Goal: Transaction & Acquisition: Purchase product/service

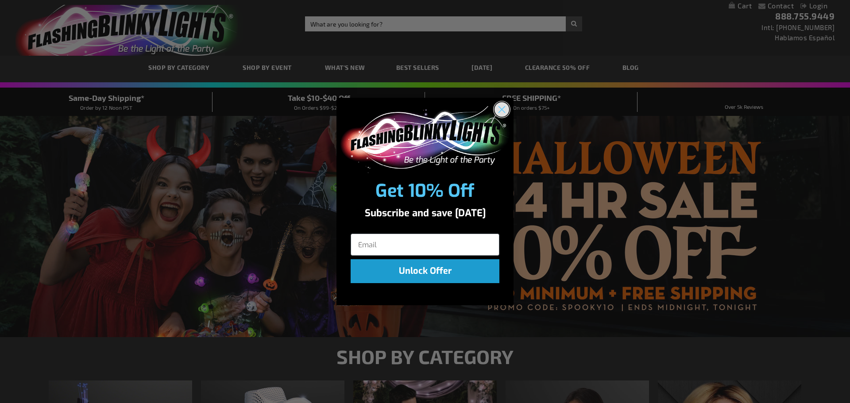
click at [504, 108] on icon "Close dialog" at bounding box center [502, 110] width 6 height 6
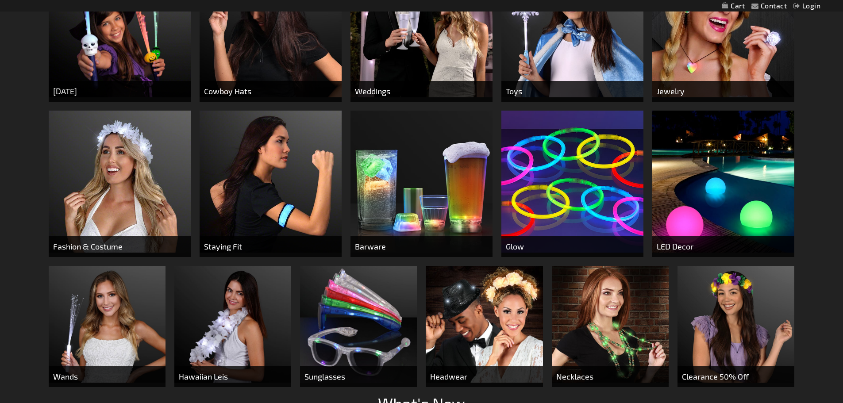
scroll to position [177, 0]
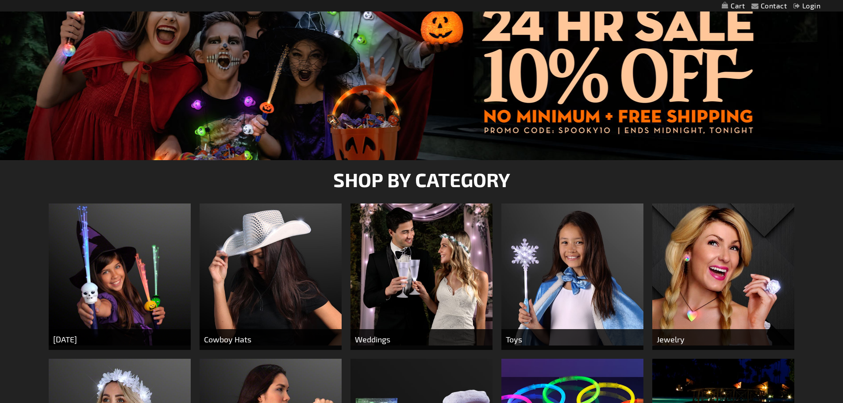
click at [618, 277] on img at bounding box center [573, 275] width 142 height 142
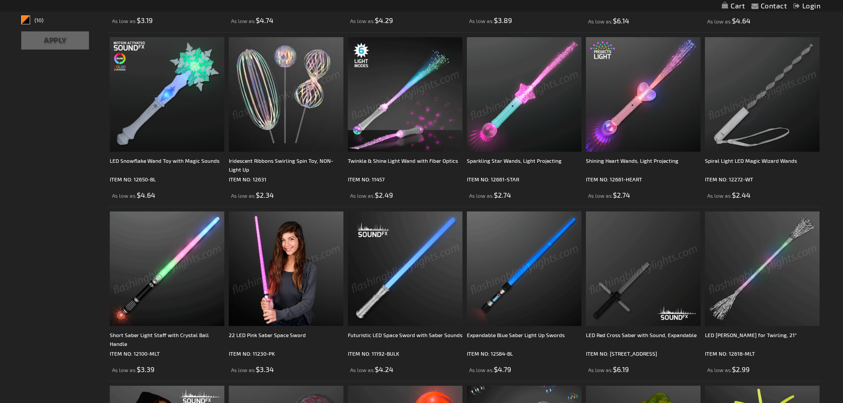
scroll to position [398, 0]
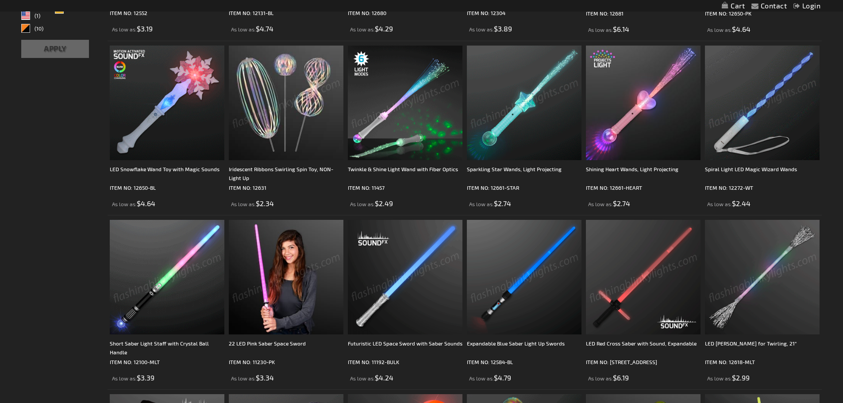
click at [195, 290] on img at bounding box center [167, 277] width 115 height 115
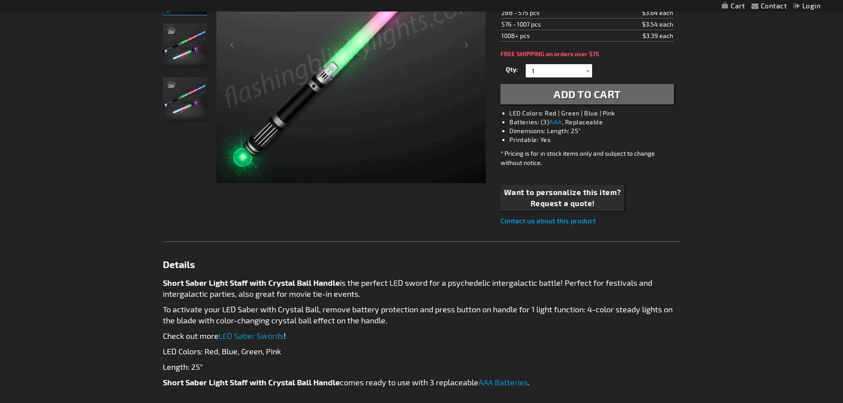
scroll to position [310, 0]
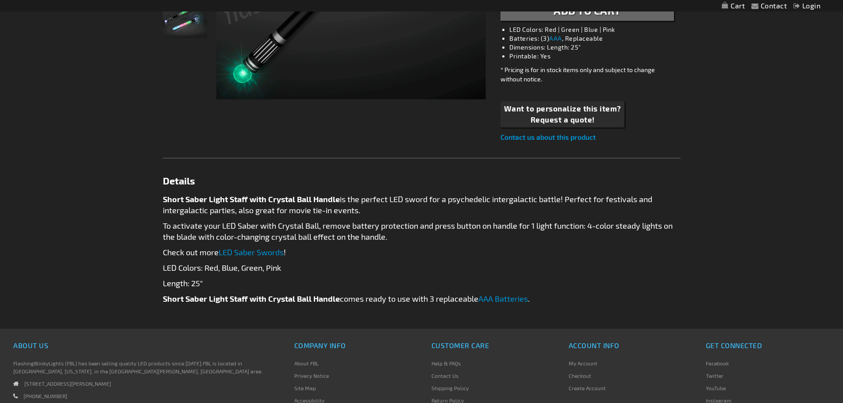
click at [247, 252] on link "LED Saber Swords" at bounding box center [251, 252] width 65 height 10
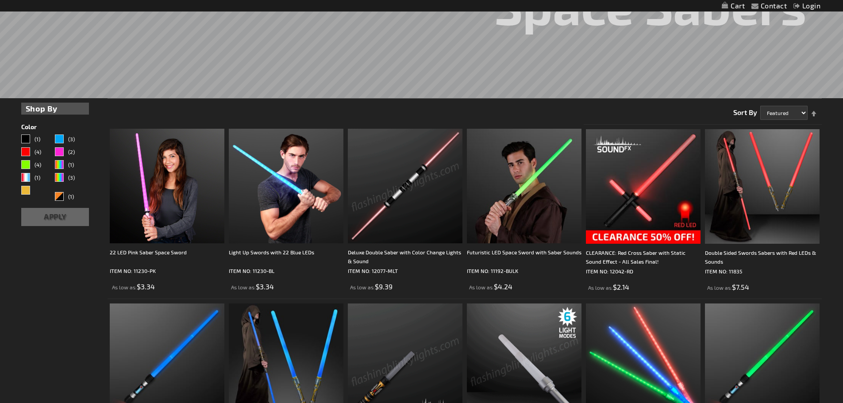
scroll to position [177, 0]
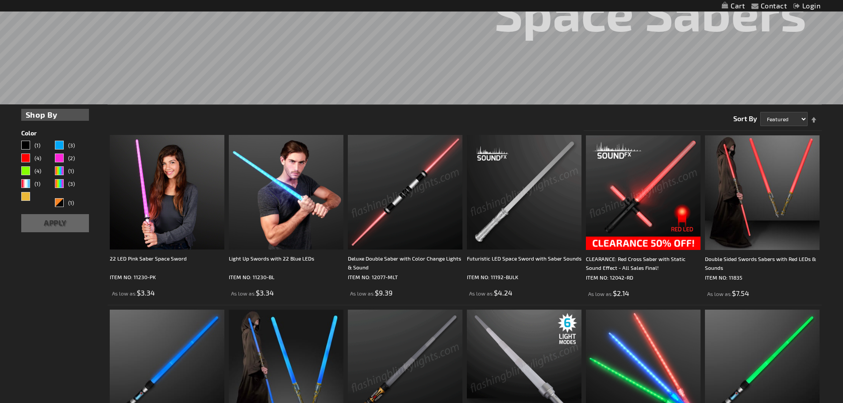
click at [418, 222] on img at bounding box center [405, 192] width 115 height 115
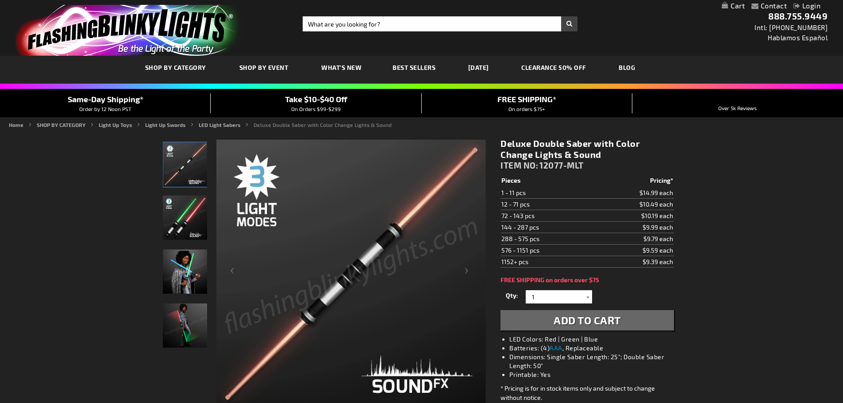
click at [185, 169] on img "Multi-Color LED Double Saber Lights Up & Sound" at bounding box center [185, 165] width 44 height 44
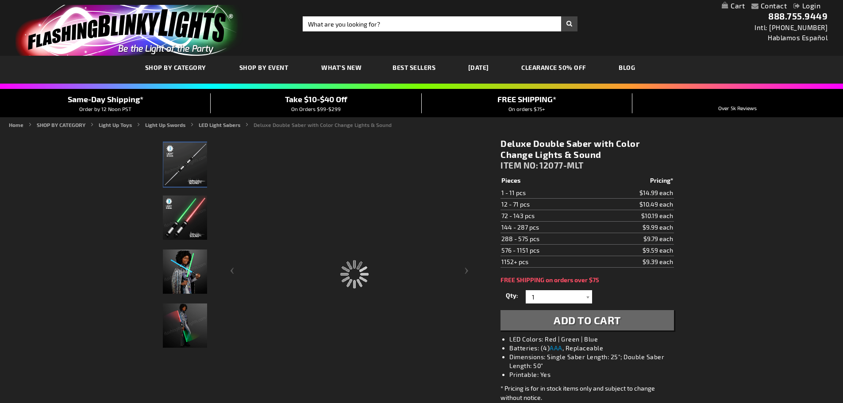
click at [185, 169] on img "Multi-Color LED Double Saber Lights Up & Sound" at bounding box center [185, 165] width 44 height 44
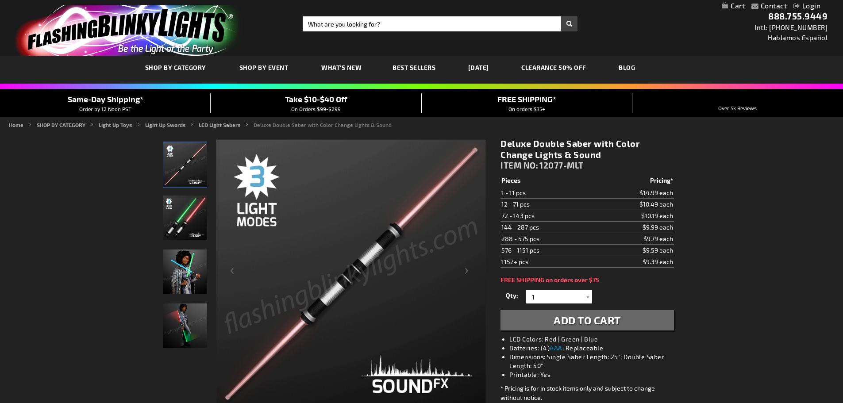
click at [192, 212] on img "Multi-Color LED Double Saber Lights Up & Sound" at bounding box center [185, 218] width 44 height 44
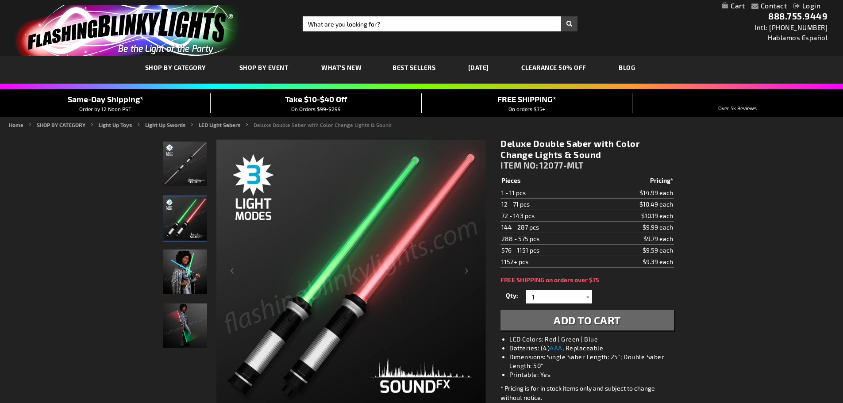
click at [192, 266] on img "Woman displaying Multi-Color LED Double Saber Lights Up & Sound" at bounding box center [185, 272] width 44 height 44
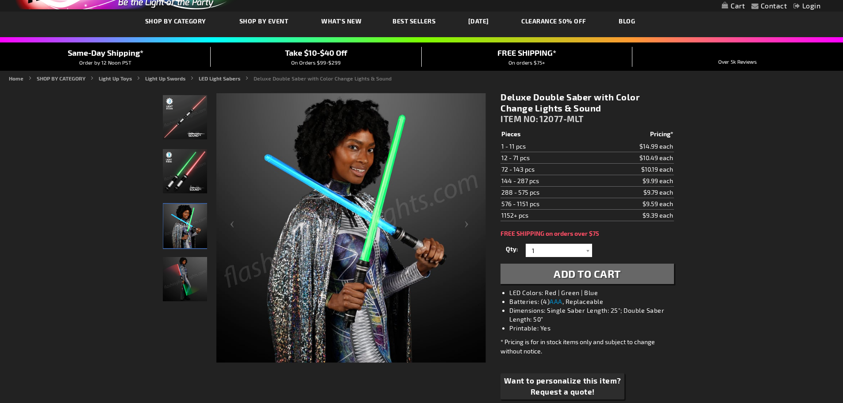
scroll to position [89, 0]
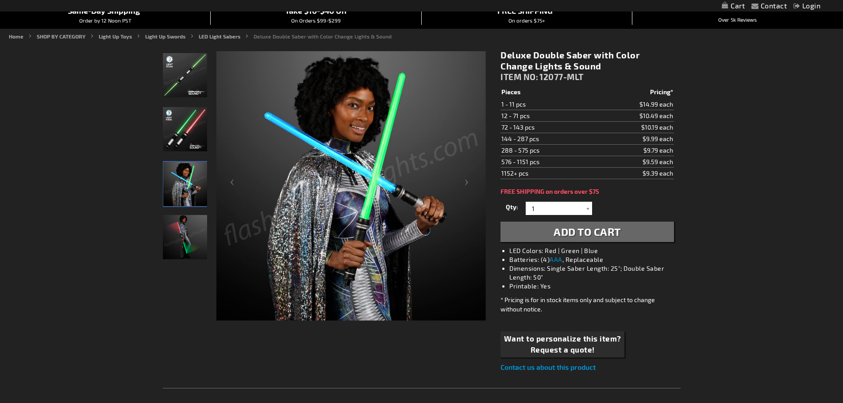
click at [183, 236] on img "Woman displaying Multi-Color LED Double Saber Lights Up & Sound" at bounding box center [185, 237] width 44 height 44
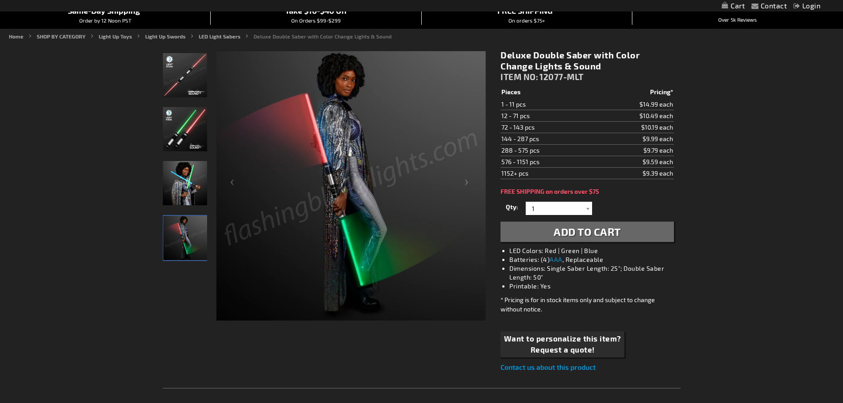
scroll to position [44, 0]
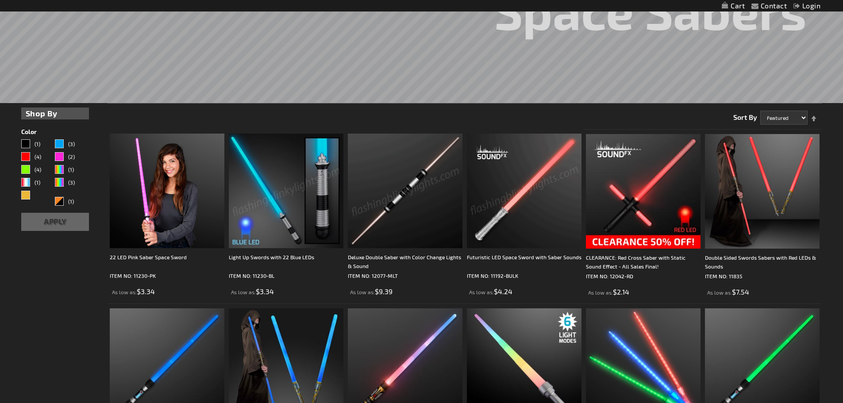
click at [522, 190] on img at bounding box center [524, 191] width 115 height 115
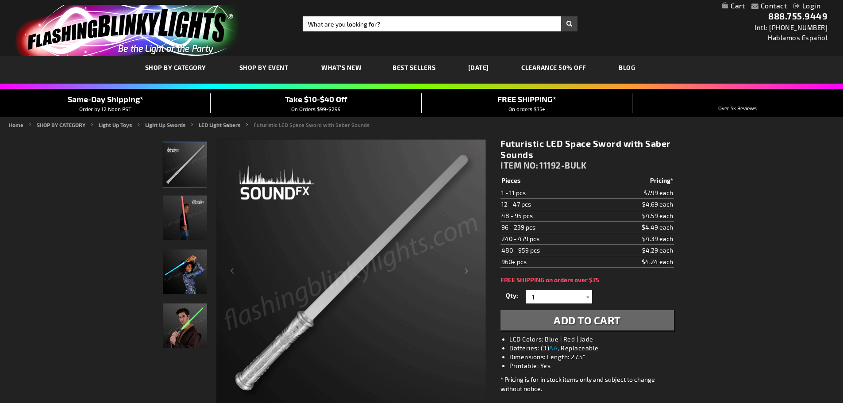
click at [182, 214] on img "Boy playing with Sound Activated LED Futuristic Space Toy Saber" at bounding box center [185, 218] width 44 height 44
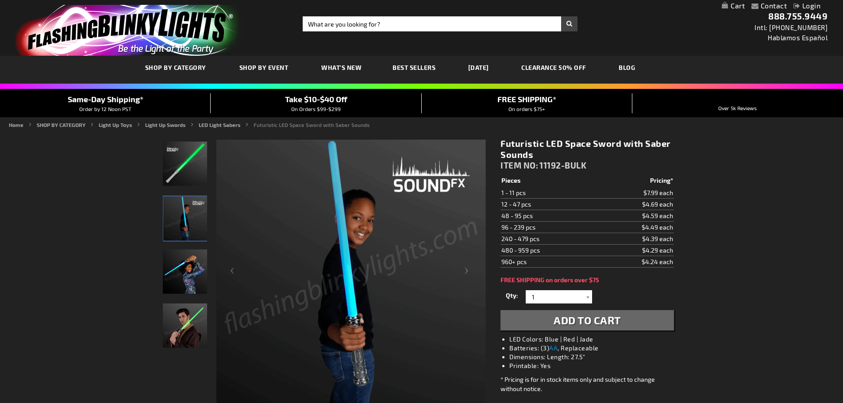
click at [181, 275] on img "Woman displaying Sound Activated LED Futuristic Space Toy Saber" at bounding box center [185, 272] width 44 height 44
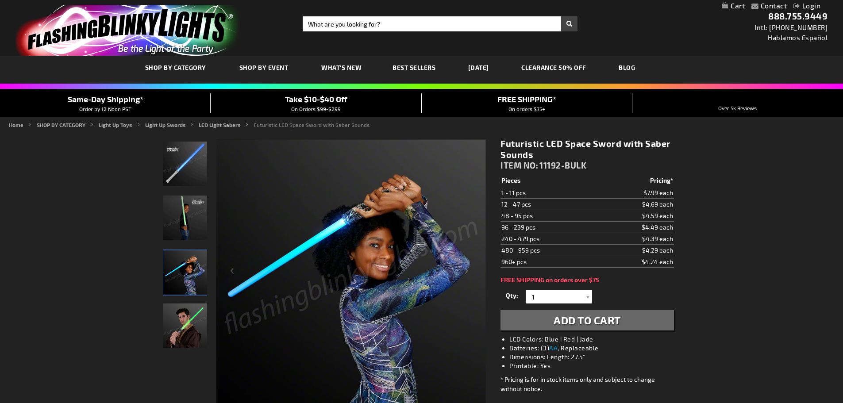
click at [180, 314] on img "Man displaying Sound Activated LED Futuristic Space Toy Saber" at bounding box center [185, 326] width 44 height 44
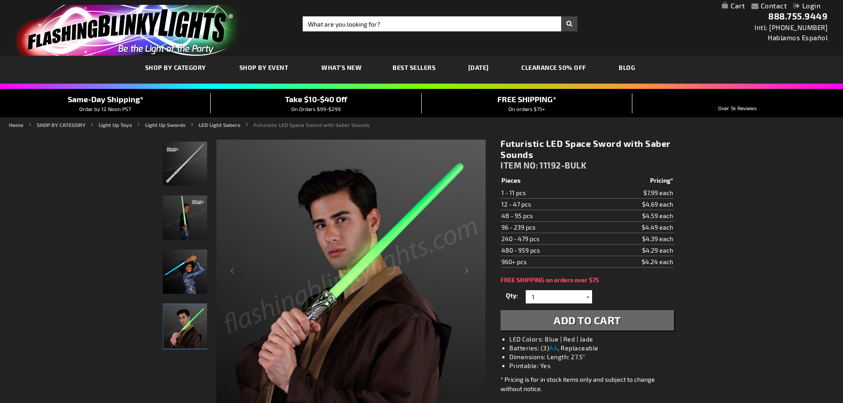
click at [590, 297] on div at bounding box center [588, 296] width 9 height 13
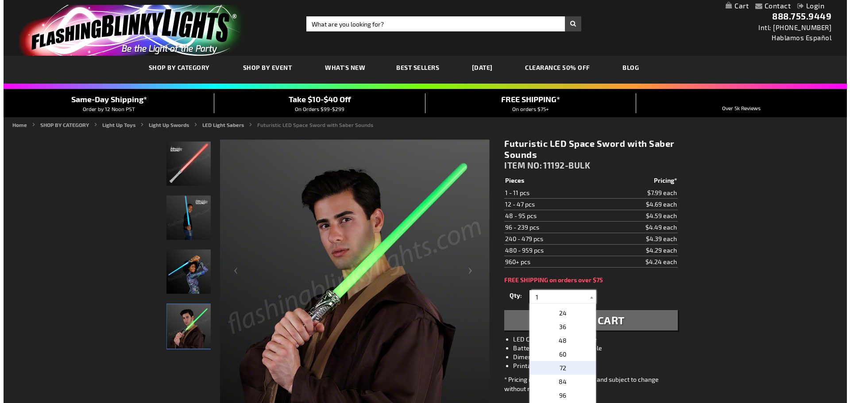
scroll to position [147, 0]
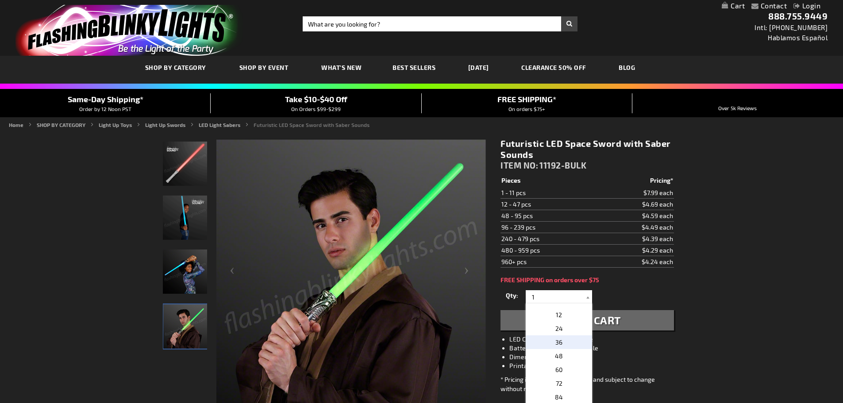
click at [564, 339] on p "36" at bounding box center [559, 343] width 66 height 14
type input "36"
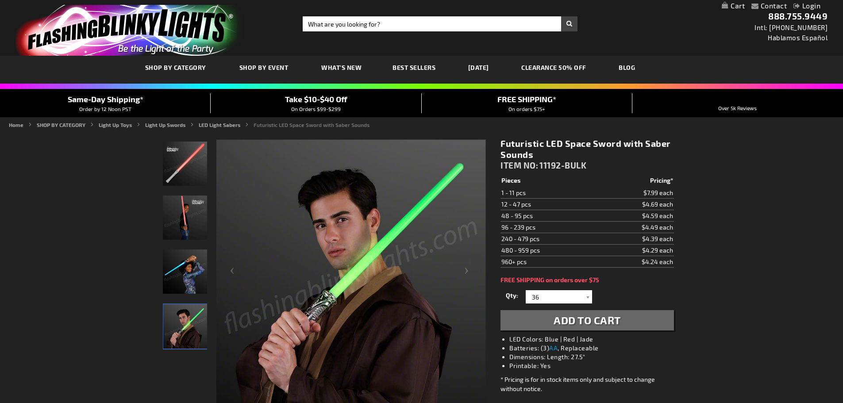
click at [576, 317] on span "Add to Cart" at bounding box center [587, 320] width 67 height 13
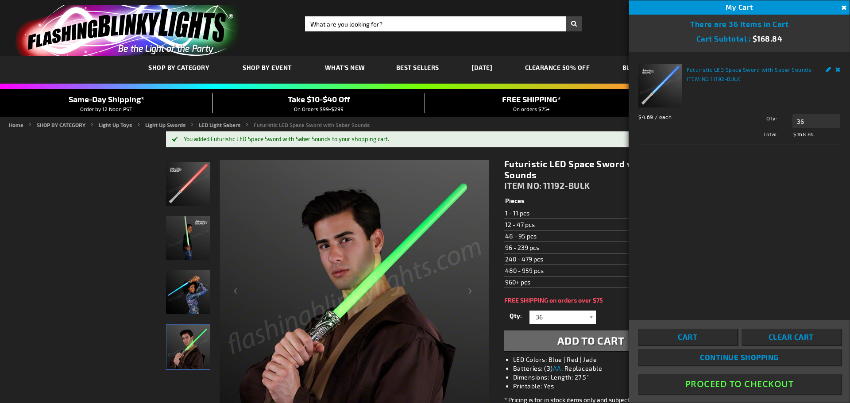
click at [733, 356] on span "Continue Shopping" at bounding box center [739, 357] width 79 height 9
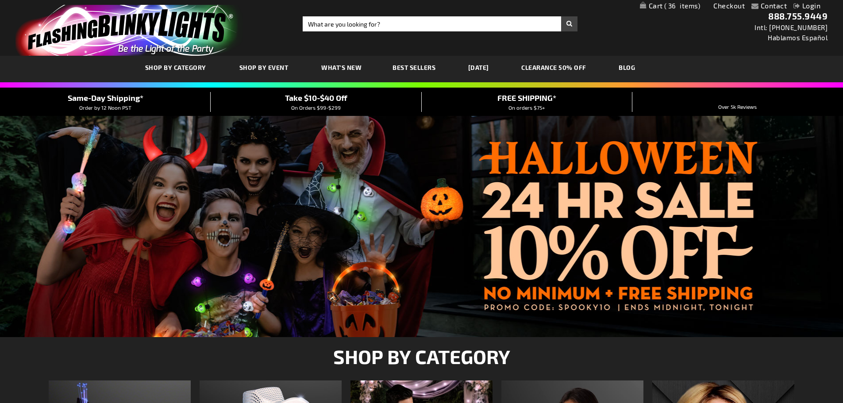
click at [679, 3] on span "36" at bounding box center [683, 6] width 36 height 8
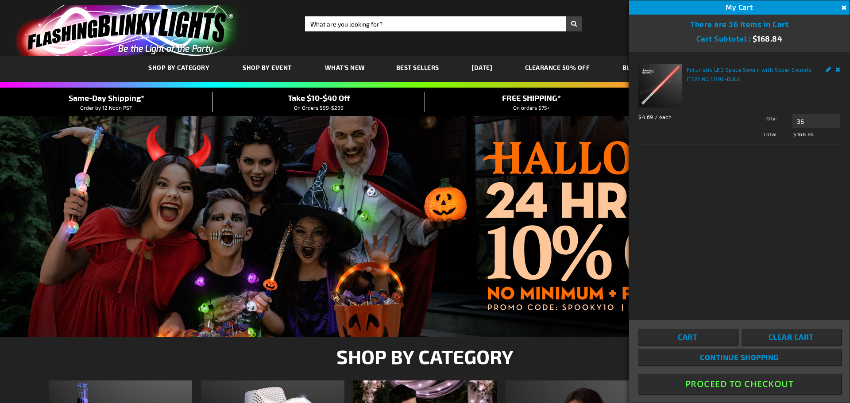
click at [729, 68] on link "Futuristic LED Space Sword with Saber Sounds" at bounding box center [749, 69] width 124 height 6
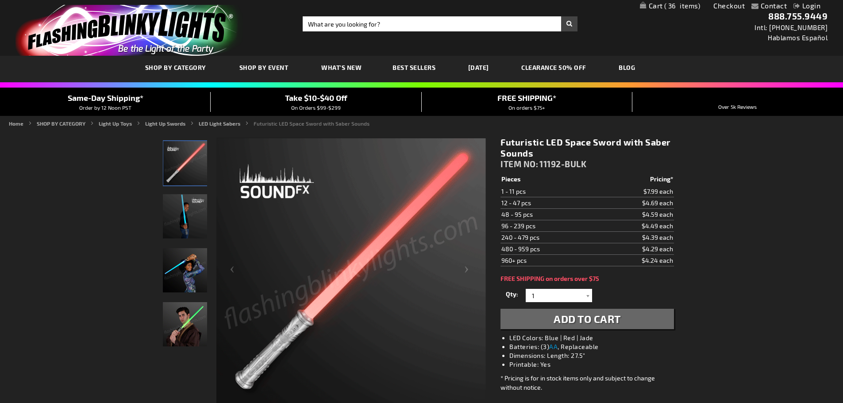
click at [670, 4] on span "36" at bounding box center [683, 6] width 36 height 8
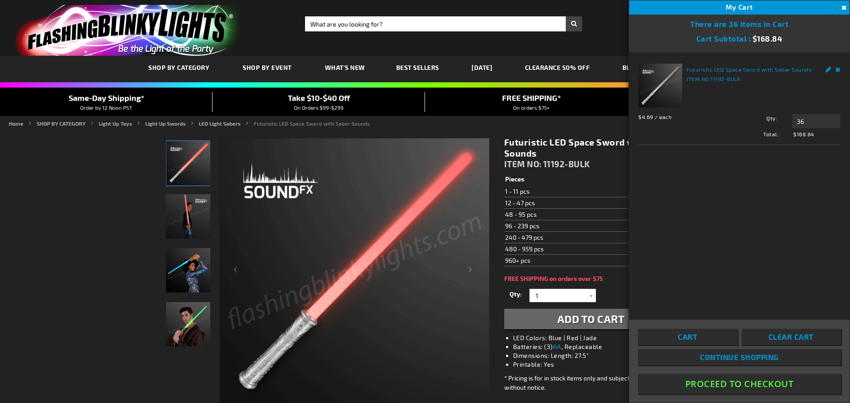
click at [580, 217] on td "48 - 95 pcs" at bounding box center [551, 215] width 95 height 12
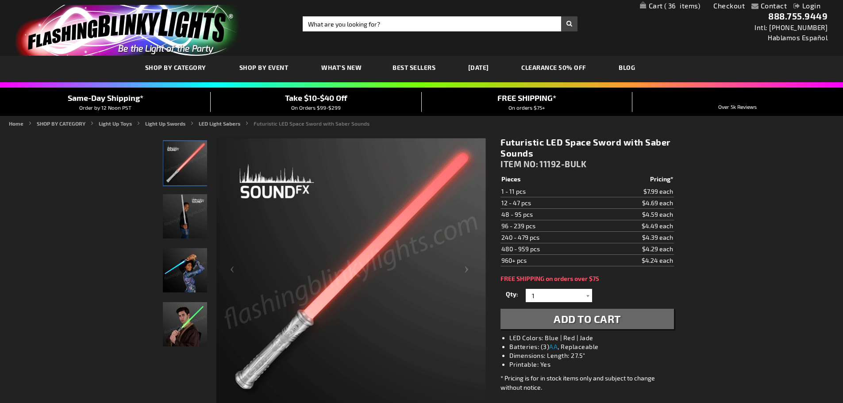
click at [577, 205] on td "12 - 47 pcs" at bounding box center [548, 203] width 95 height 12
click at [669, 5] on span "36" at bounding box center [683, 6] width 36 height 8
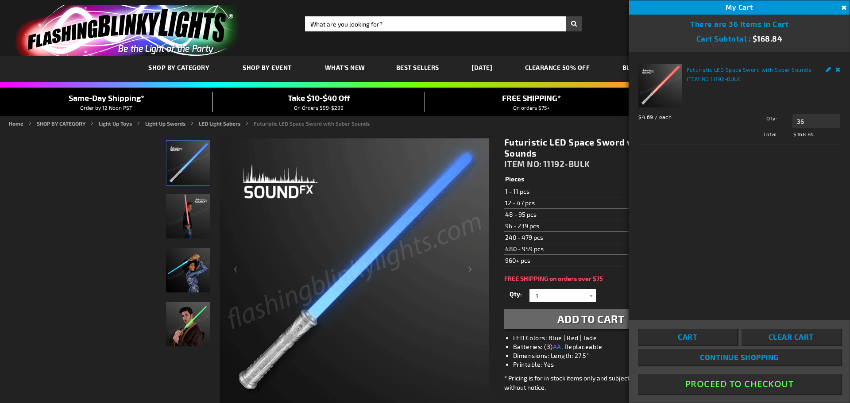
click at [744, 383] on button "Proceed To Checkout" at bounding box center [739, 384] width 203 height 20
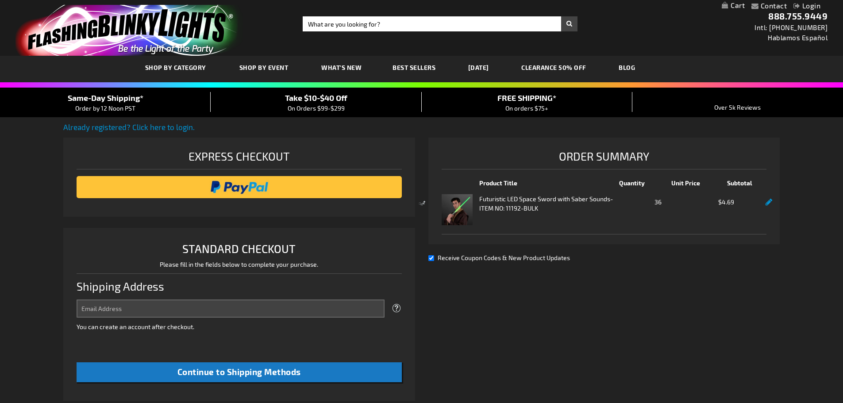
select select "US"
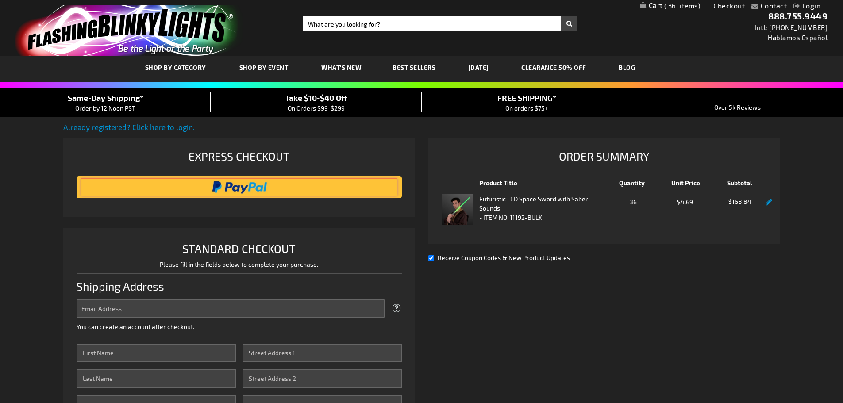
click at [240, 182] on input "image" at bounding box center [239, 187] width 317 height 18
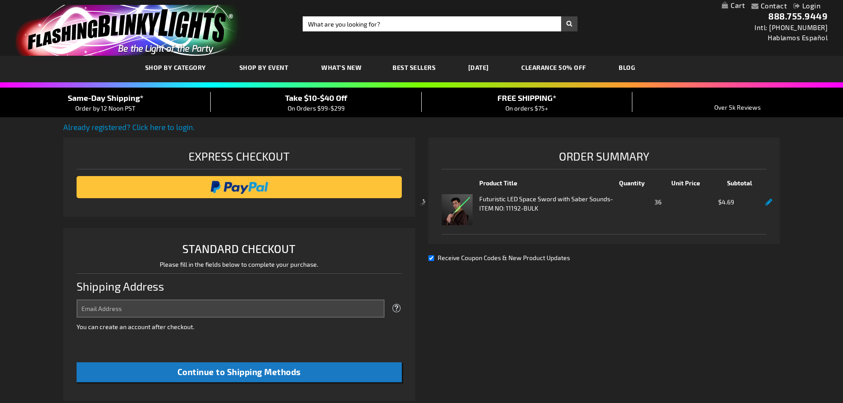
select select "US"
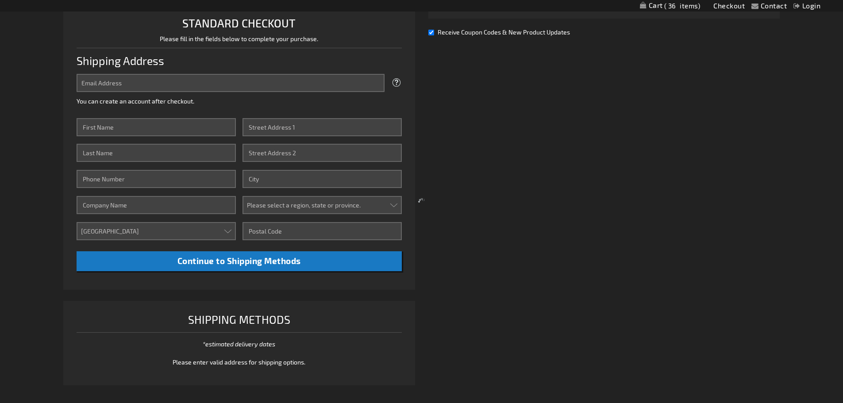
scroll to position [133, 0]
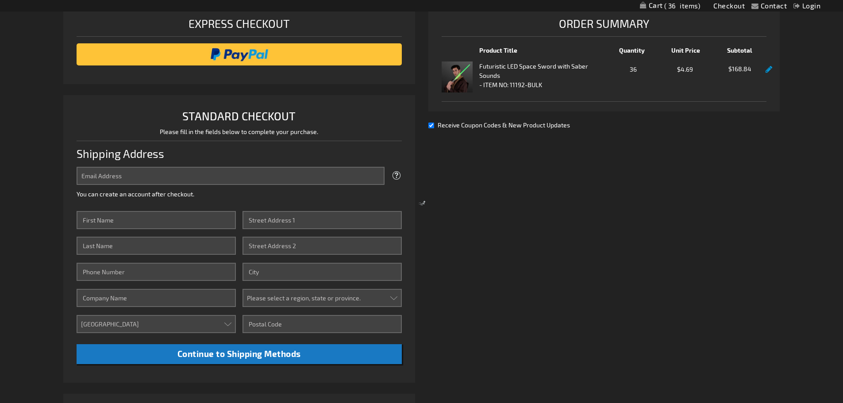
click at [128, 219] on div at bounding box center [421, 201] width 843 height 403
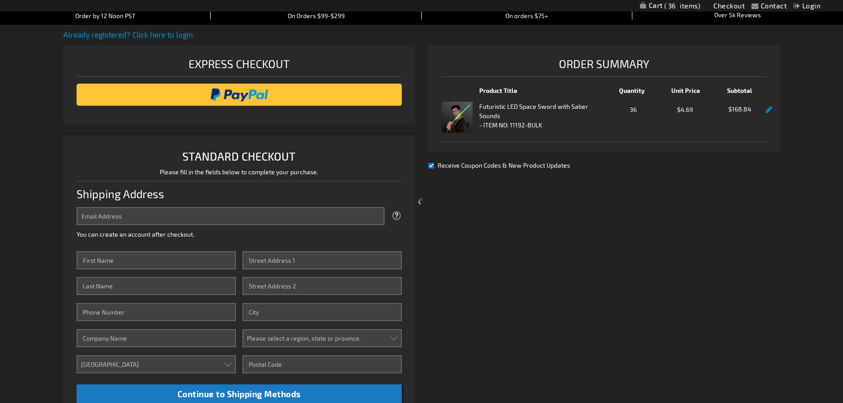
scroll to position [89, 0]
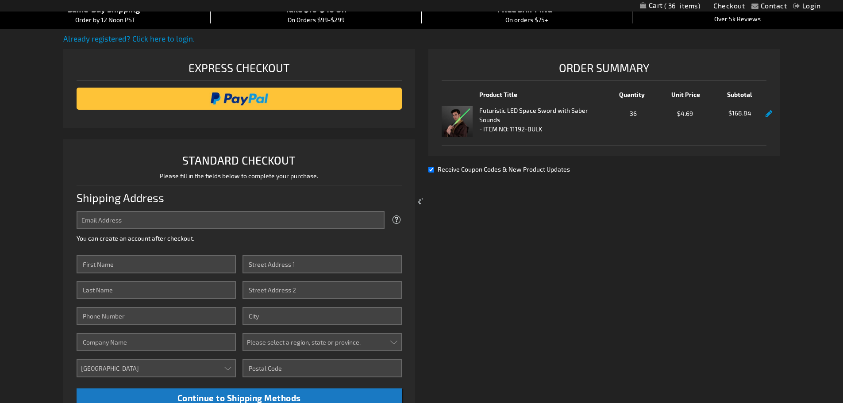
click at [135, 268] on div at bounding box center [421, 201] width 843 height 403
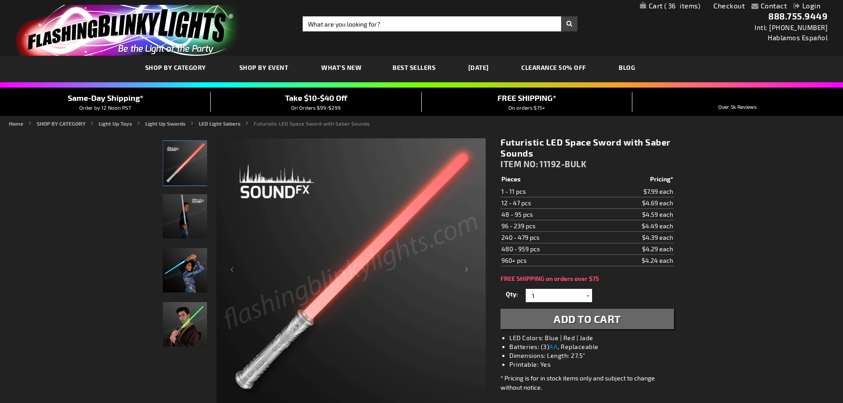
click at [728, 5] on link "Checkout" at bounding box center [729, 5] width 31 height 8
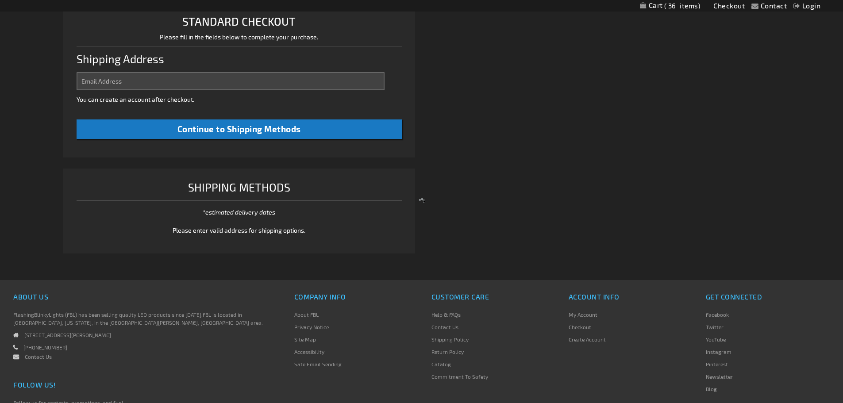
scroll to position [228, 0]
select select "US"
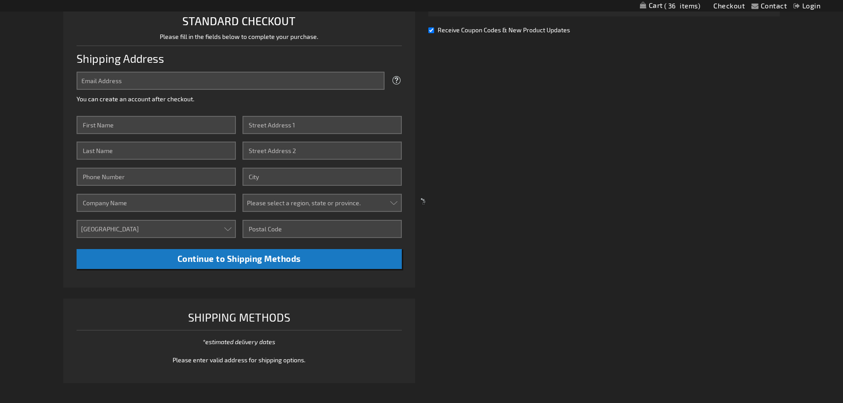
click at [141, 85] on div at bounding box center [421, 201] width 843 height 403
